Goal: Information Seeking & Learning: Compare options

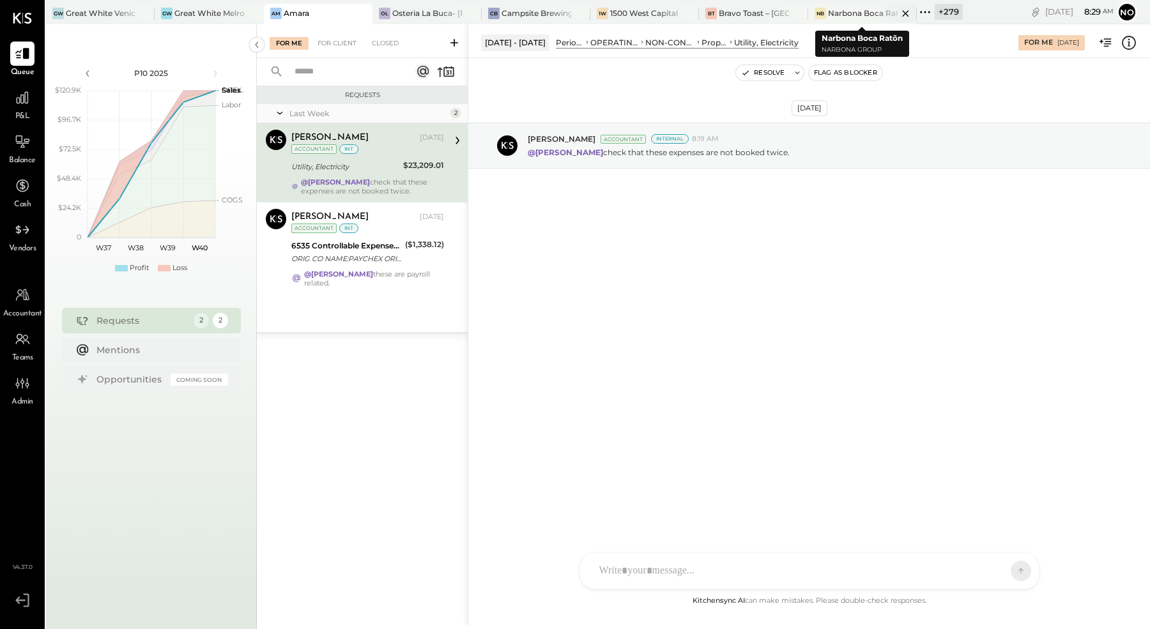
click at [869, 13] on div "Narbona Boca Ratōn" at bounding box center [863, 13] width 70 height 11
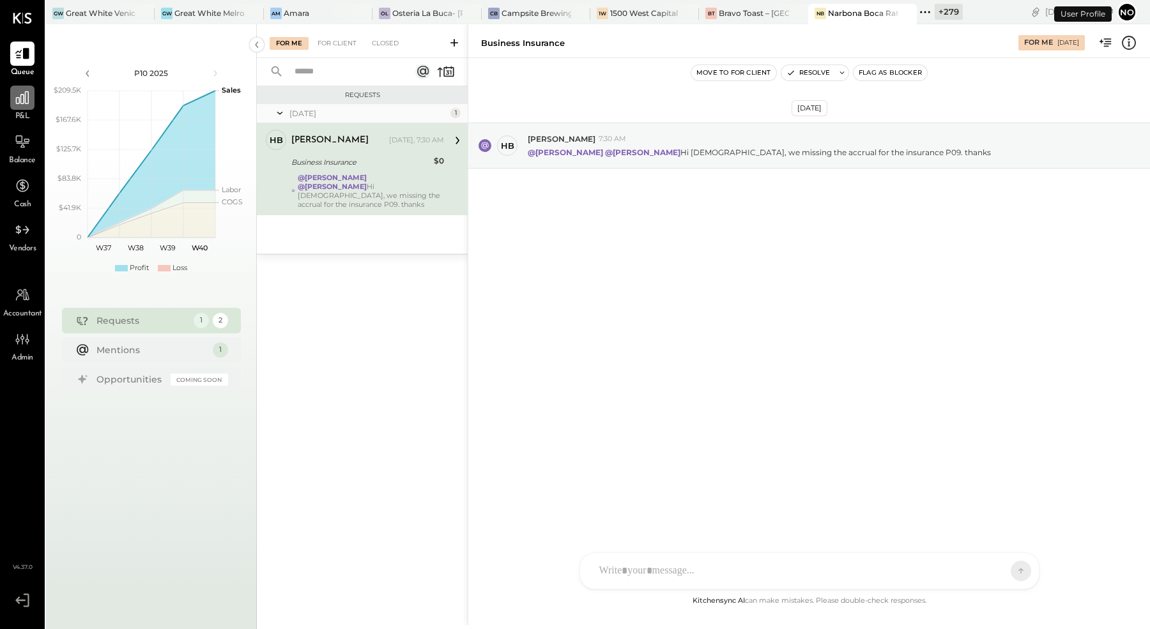
click at [29, 103] on icon at bounding box center [22, 97] width 17 height 17
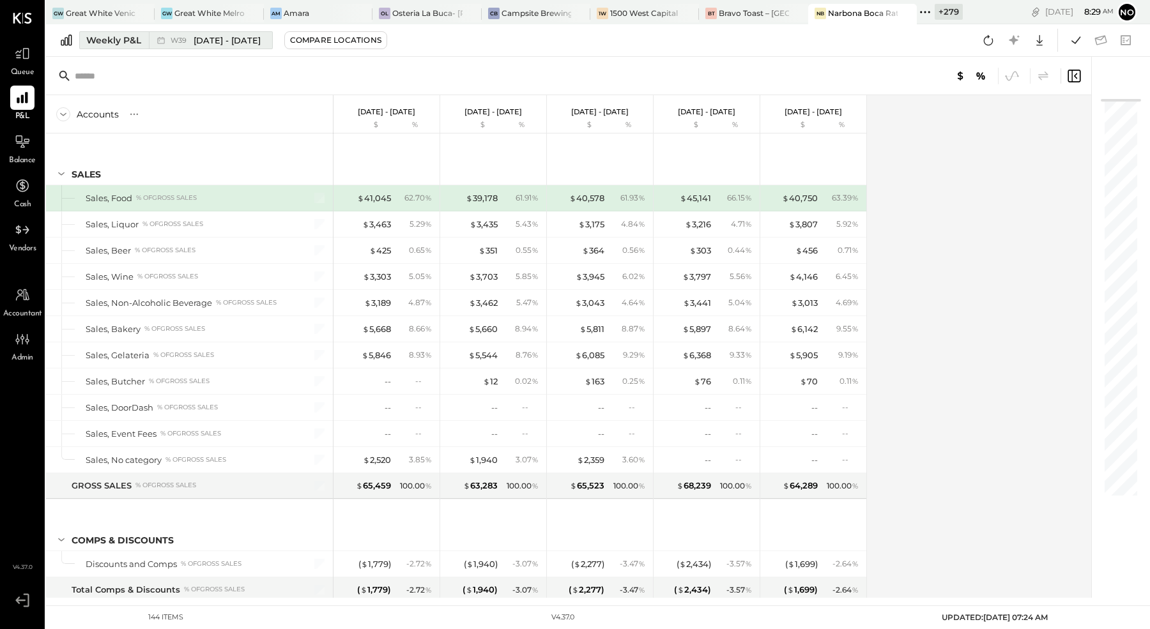
click at [216, 42] on span "Sep 22 - 28, 2025" at bounding box center [227, 40] width 67 height 12
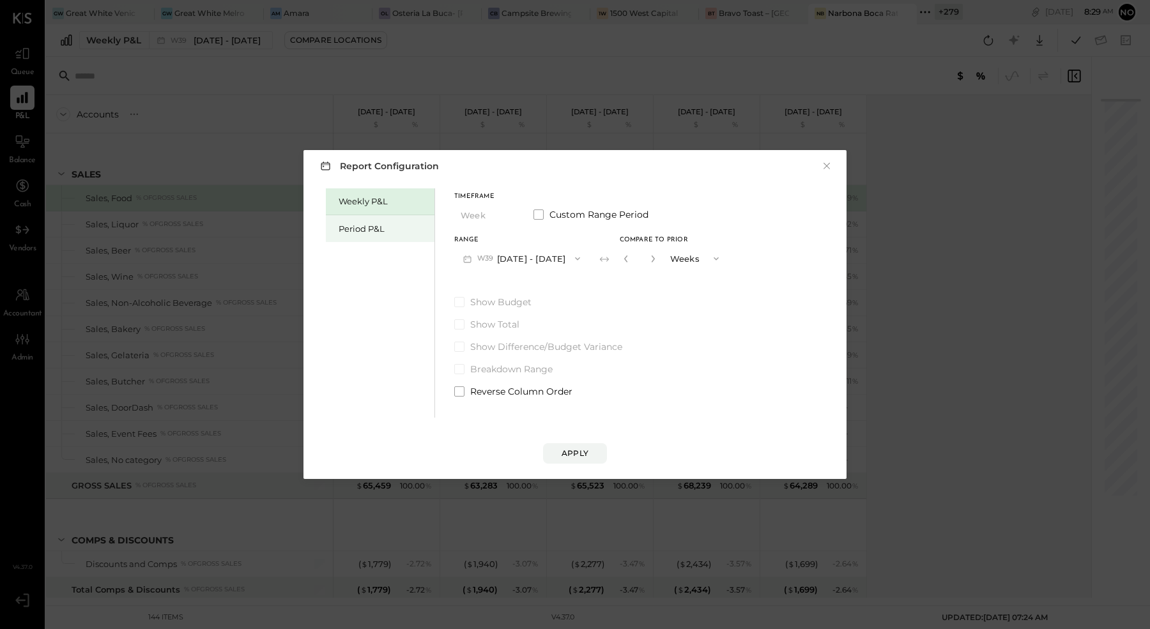
click at [369, 234] on div "Period P&L" at bounding box center [383, 229] width 89 height 12
click at [644, 261] on div "Compare" at bounding box center [626, 260] width 42 height 11
click at [654, 259] on button "button" at bounding box center [649, 259] width 10 height 14
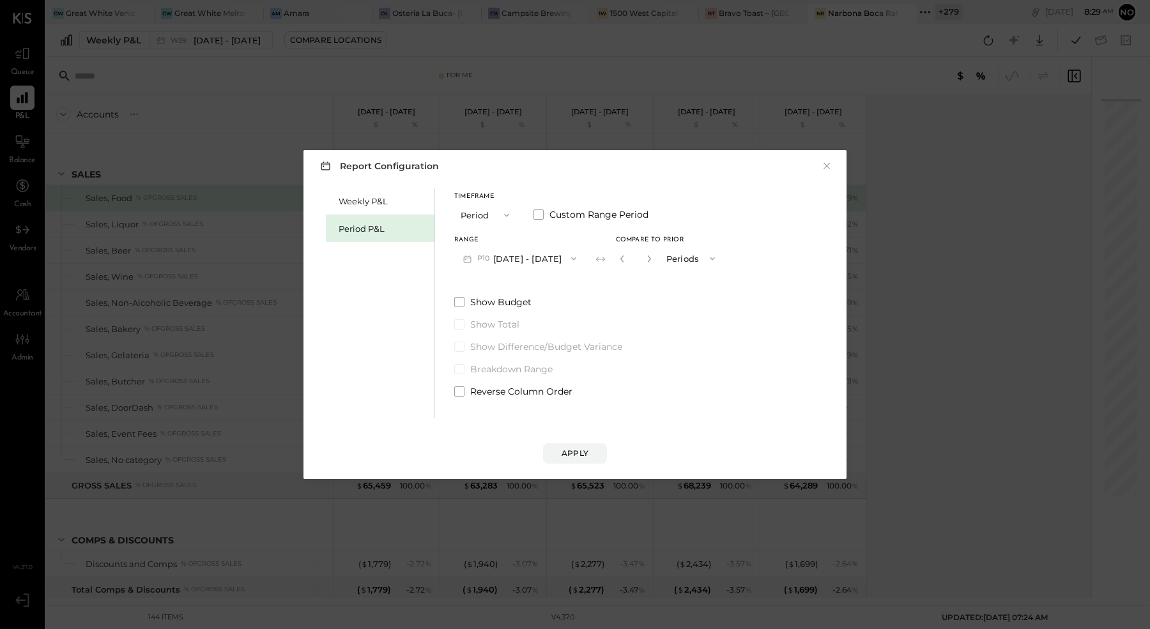
click at [654, 259] on button "button" at bounding box center [649, 259] width 10 height 14
type input "*"
click at [576, 455] on div "Apply" at bounding box center [574, 453] width 27 height 11
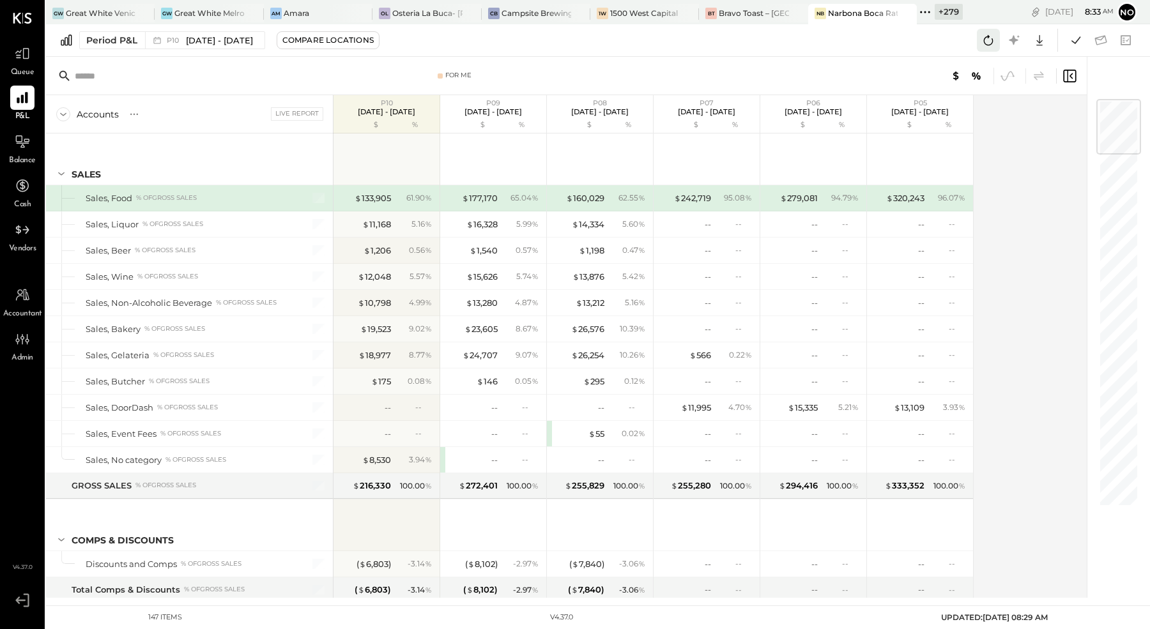
click at [985, 39] on icon at bounding box center [988, 40] width 17 height 17
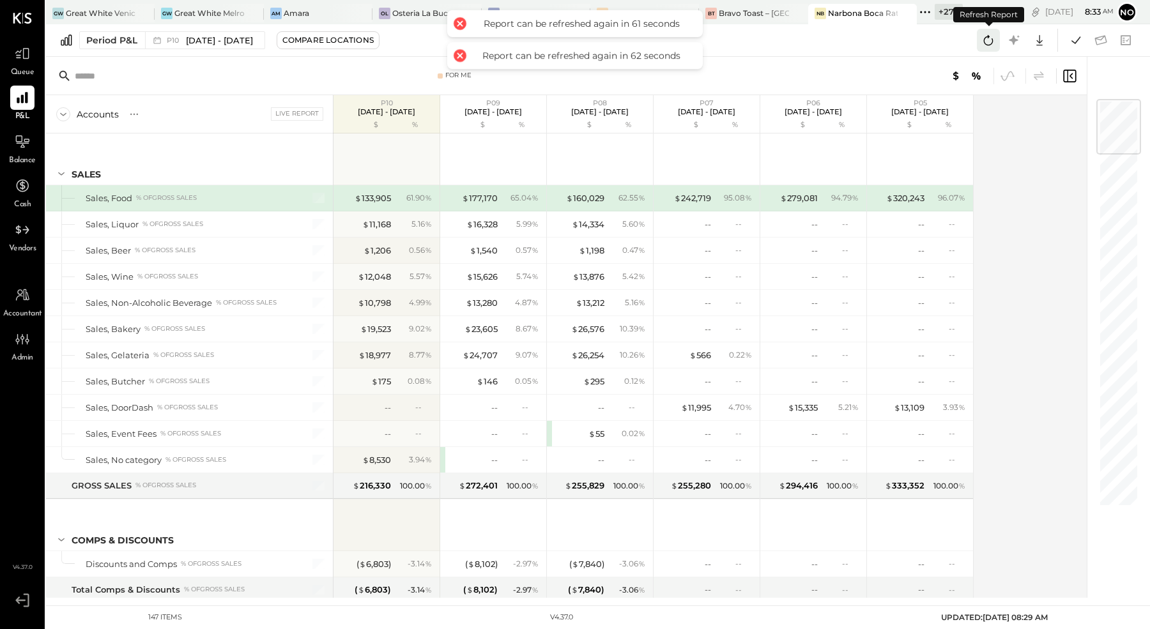
click at [985, 39] on icon at bounding box center [988, 40] width 17 height 17
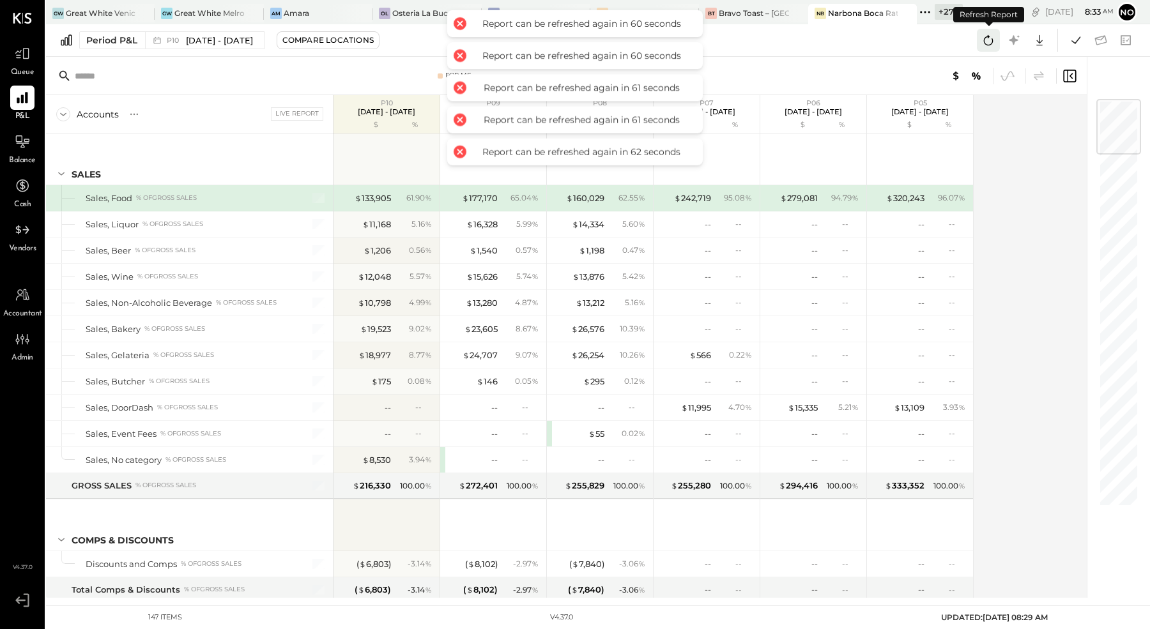
click at [985, 39] on icon at bounding box center [988, 40] width 17 height 17
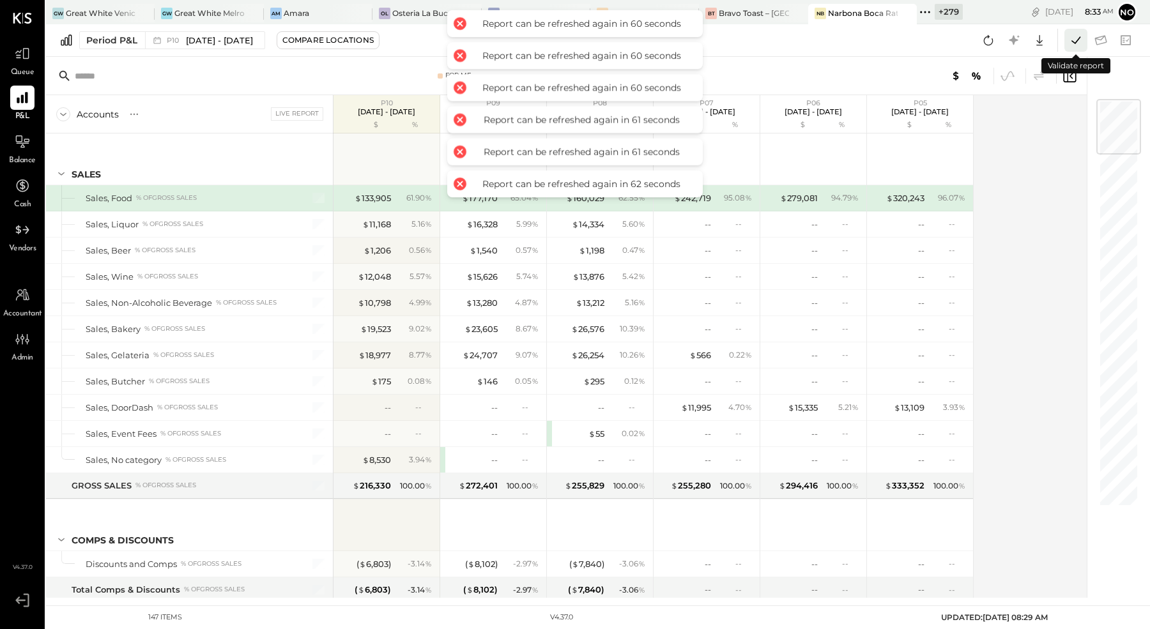
click at [1076, 43] on icon at bounding box center [1075, 40] width 17 height 17
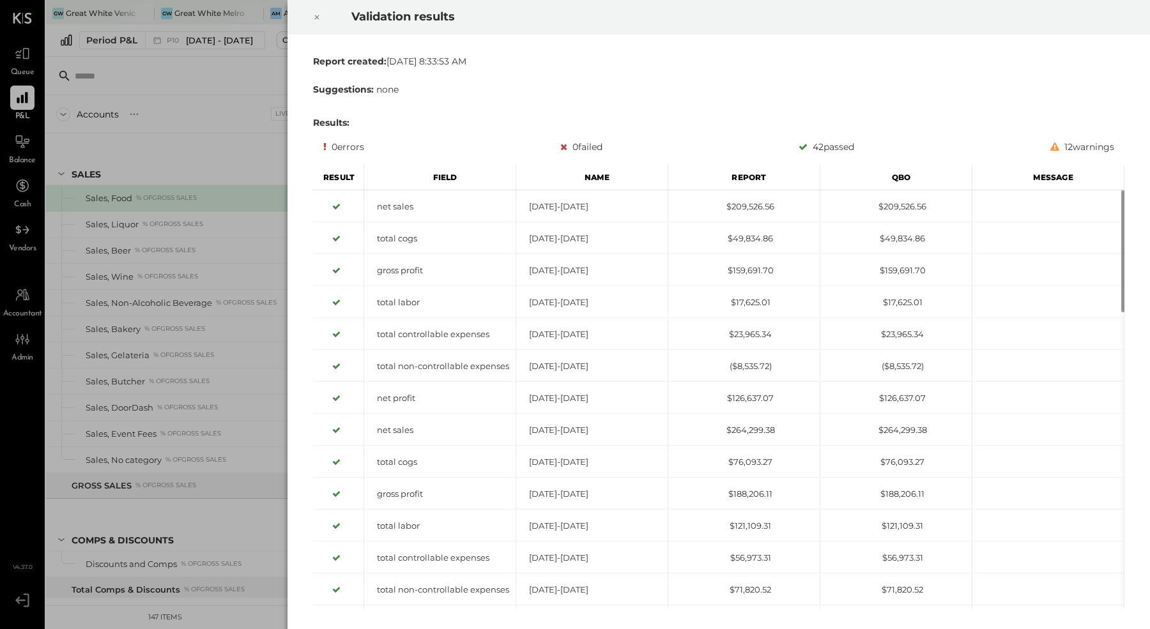
click at [309, 21] on div at bounding box center [317, 17] width 28 height 36
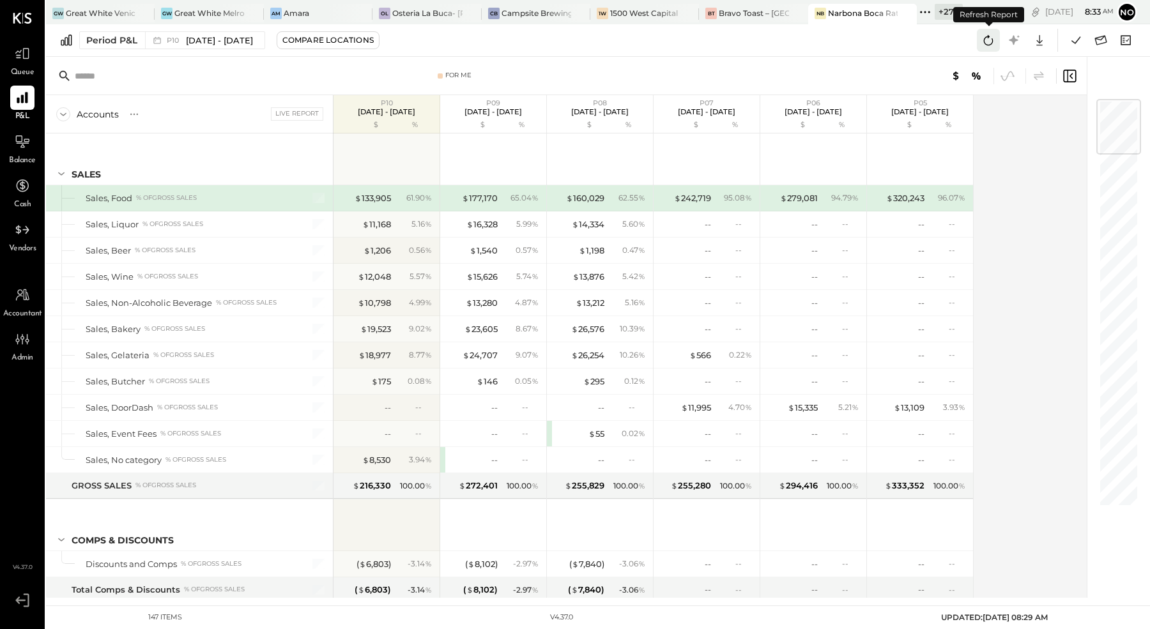
click at [989, 40] on icon at bounding box center [988, 40] width 17 height 17
click at [1079, 43] on icon at bounding box center [1075, 40] width 17 height 17
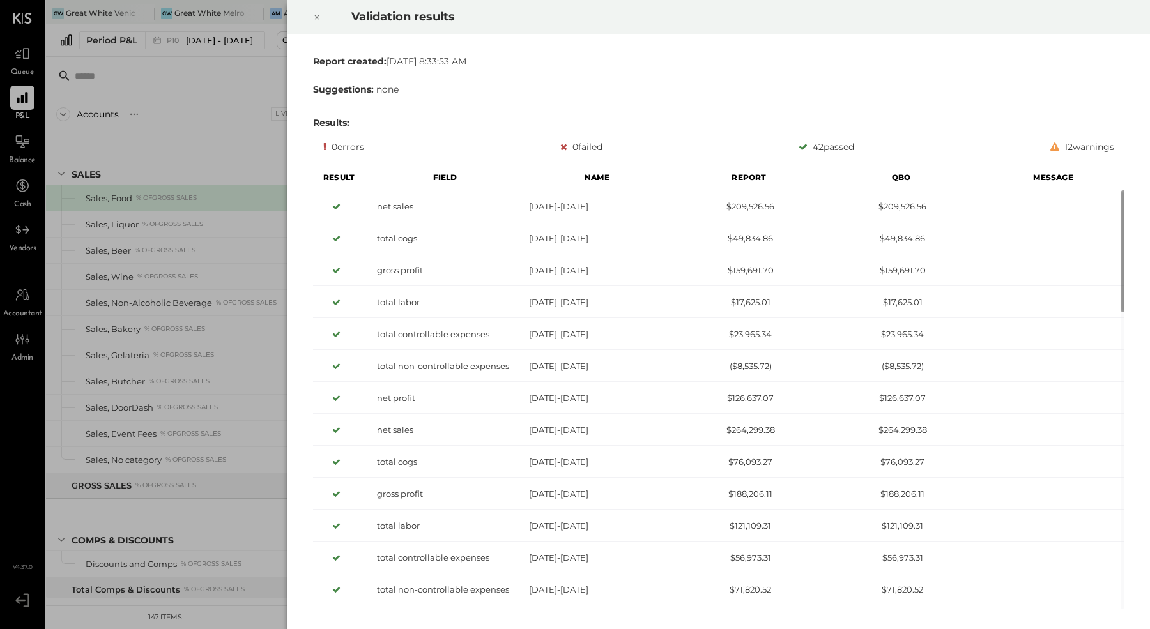
click at [312, 17] on div at bounding box center [317, 17] width 28 height 36
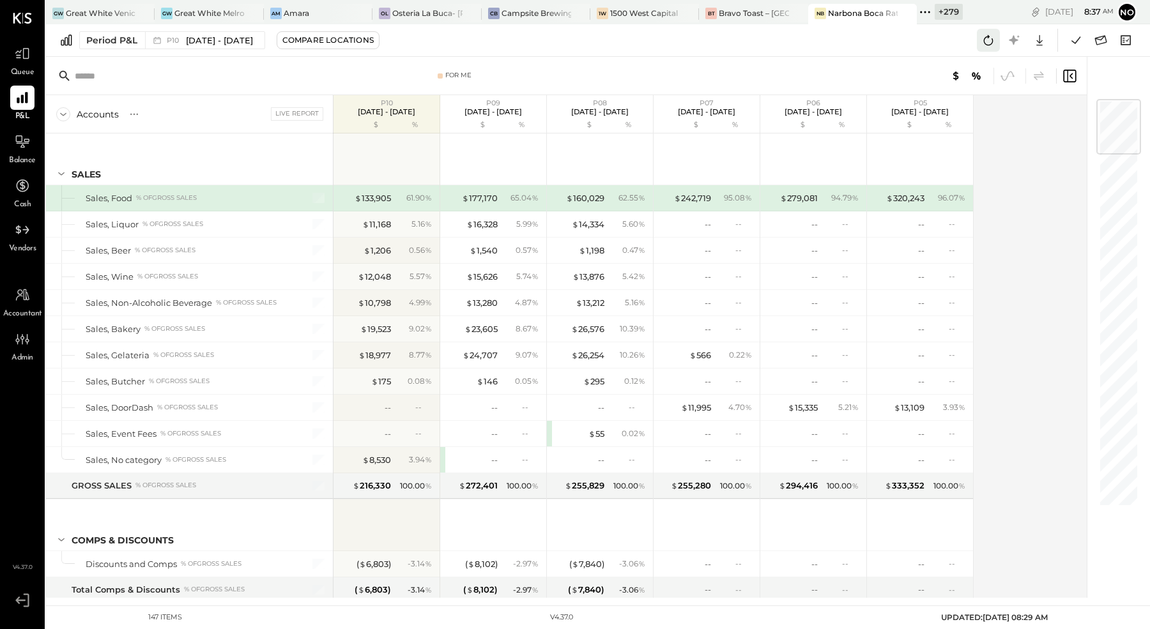
click at [986, 38] on icon at bounding box center [988, 40] width 17 height 17
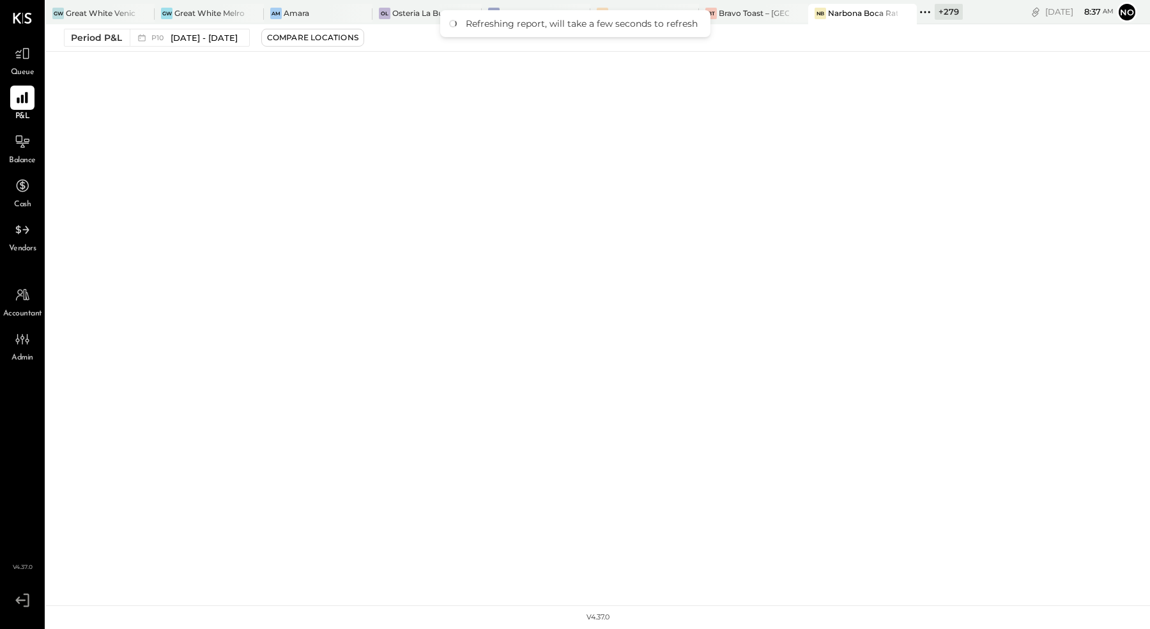
click at [986, 38] on div "Period P&L P10 Sep 8 - Oct 5, 2025 Compare Locations" at bounding box center [598, 37] width 1104 height 27
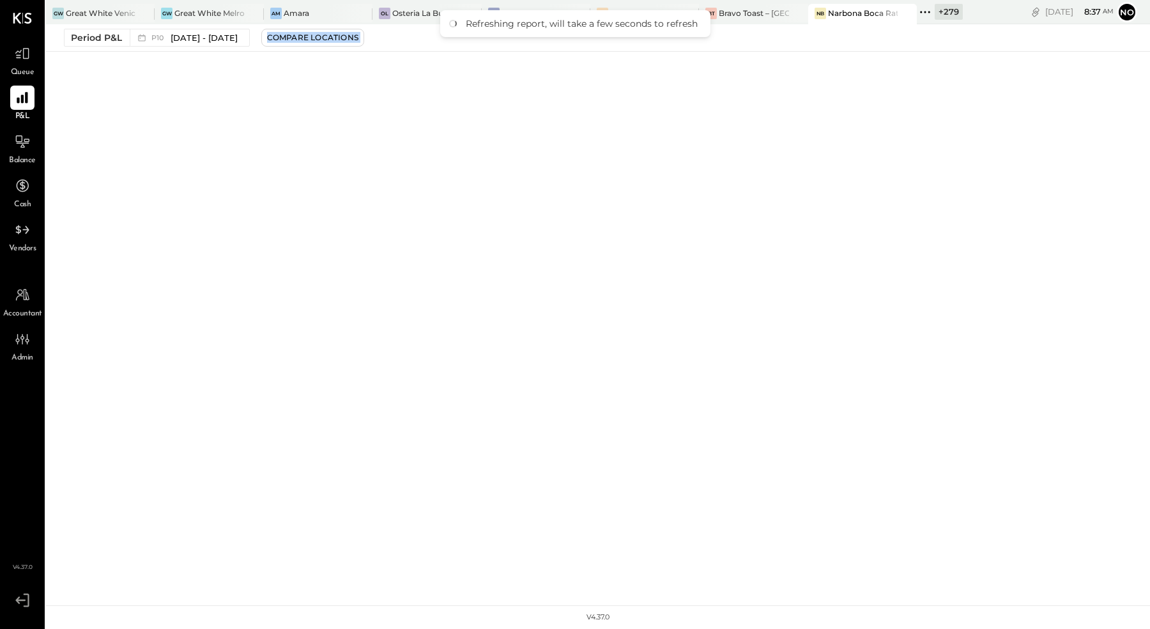
click at [986, 38] on div "Period P&L P10 Sep 8 - Oct 5, 2025 Compare Locations" at bounding box center [598, 37] width 1104 height 27
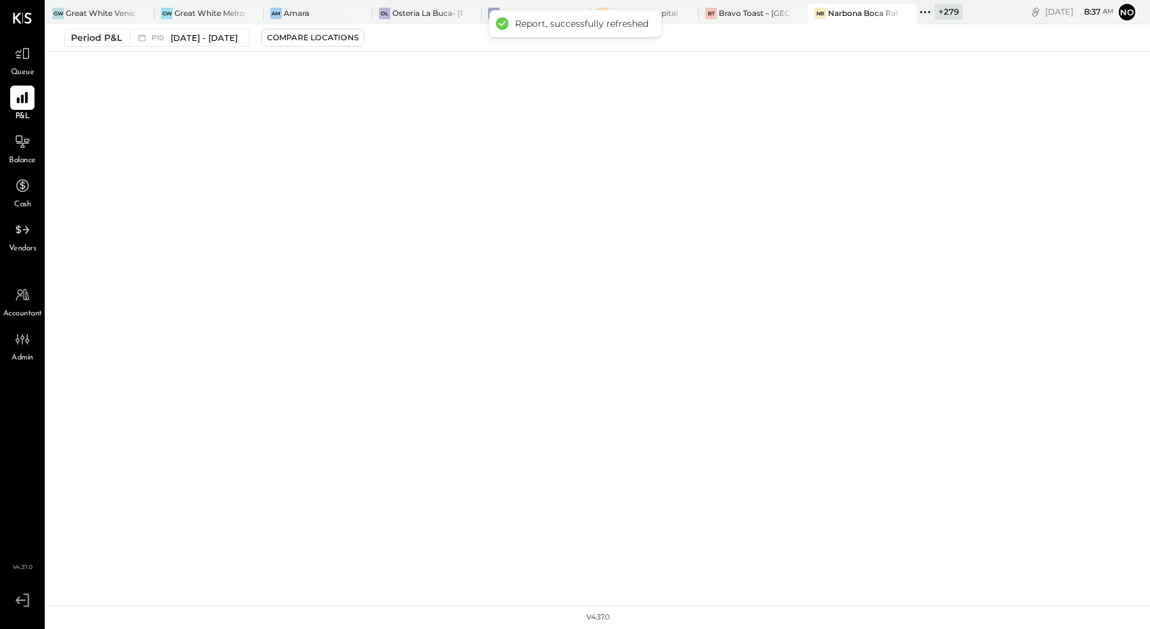
click at [986, 38] on div "Period P&L P10 Sep 8 - Oct 5, 2025 Compare Locations" at bounding box center [598, 37] width 1104 height 27
